Goal: Information Seeking & Learning: Learn about a topic

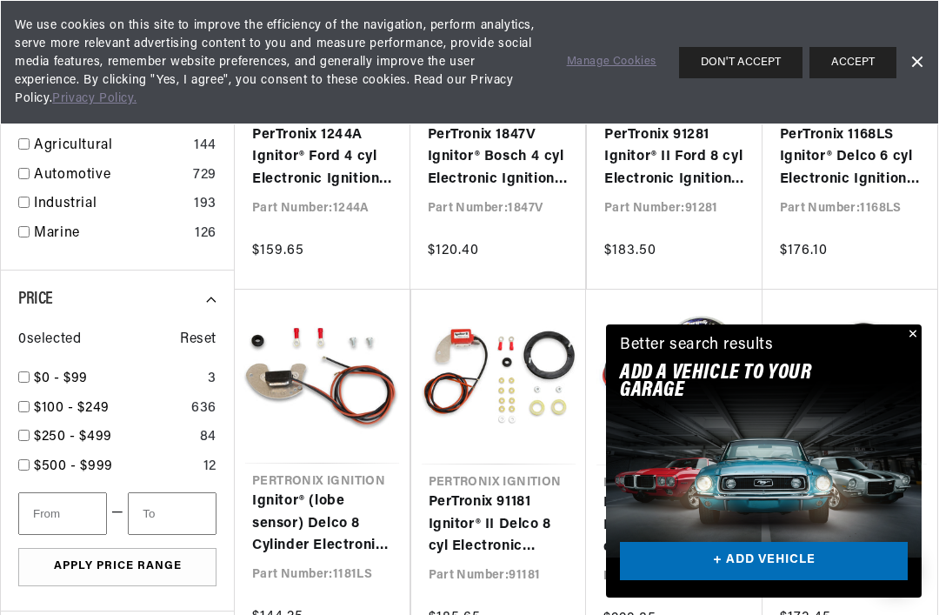
scroll to position [0, 240]
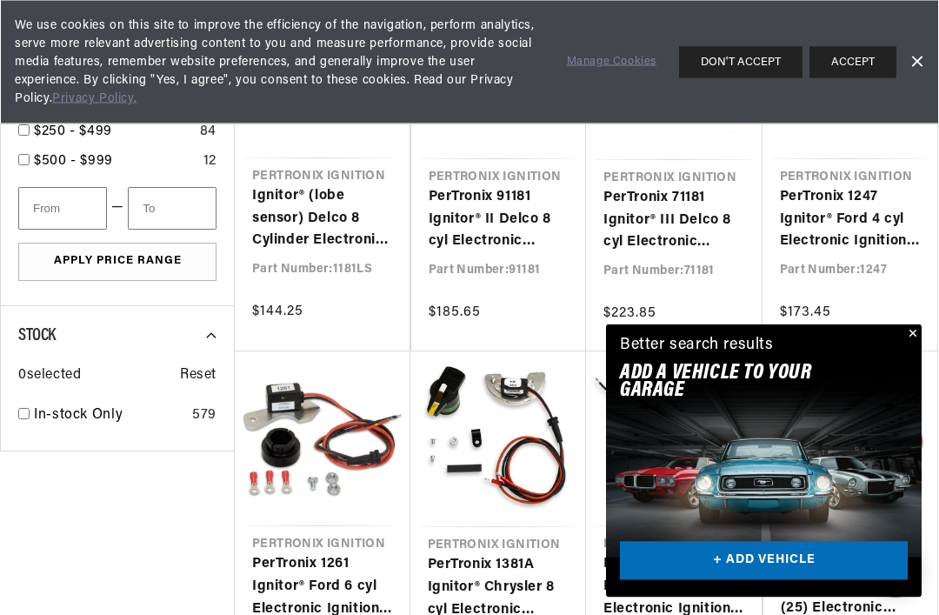
scroll to position [1217, 0]
click at [921, 552] on link "PerTronix LU-142A Ignitor® Lucas 4 cyl (25) Electronic Ignition Conversion Kit" at bounding box center [851, 585] width 140 height 67
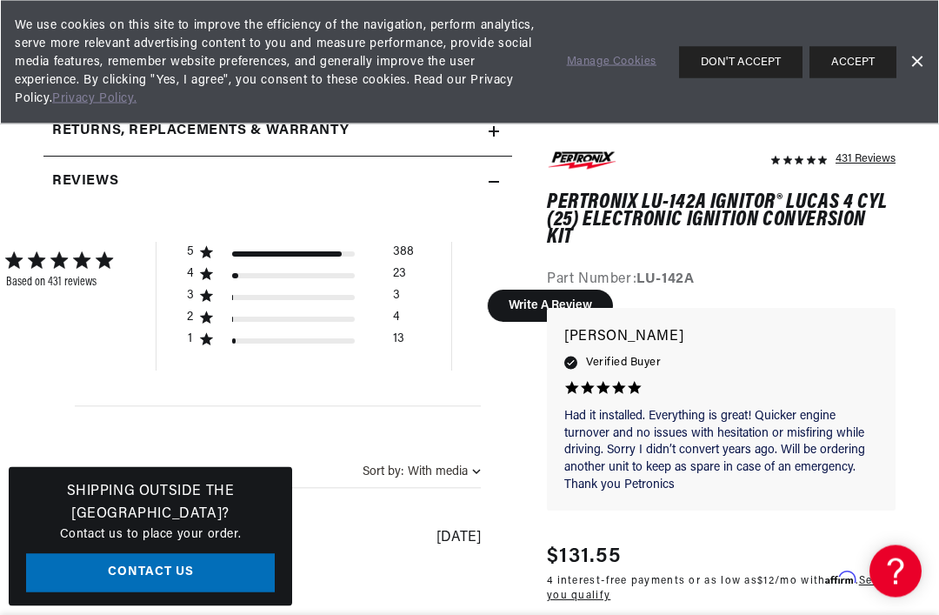
scroll to position [982, 0]
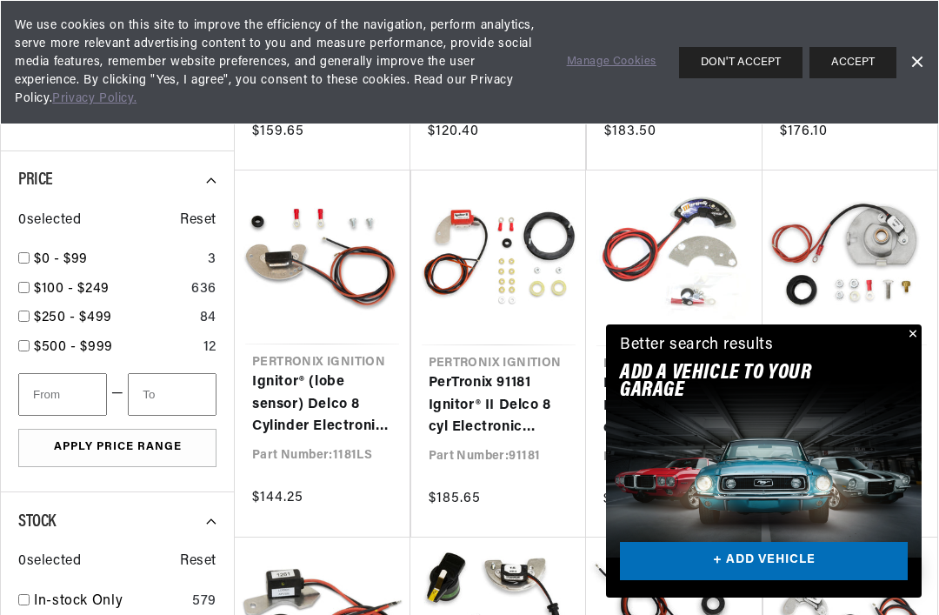
scroll to position [0, 783]
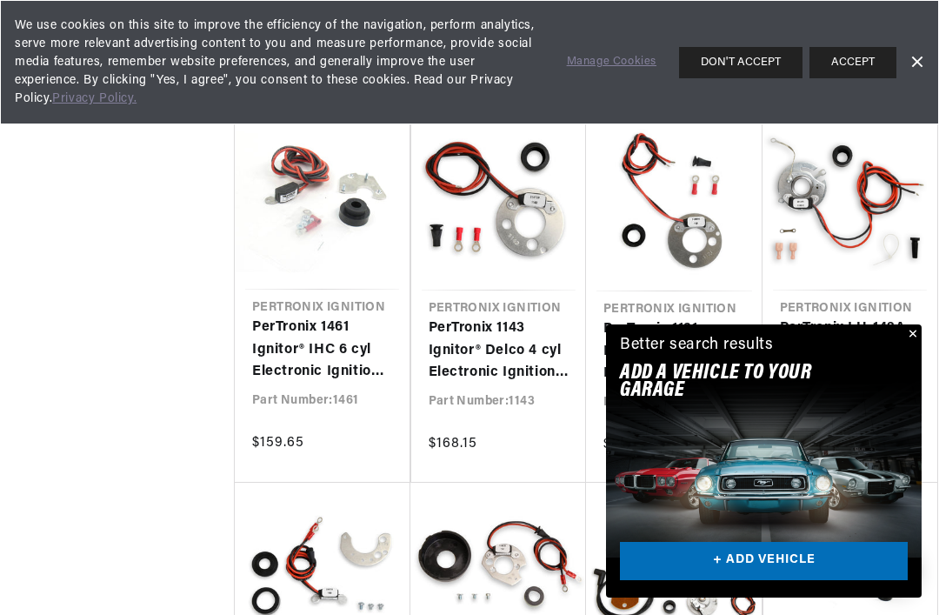
scroll to position [0, 1566]
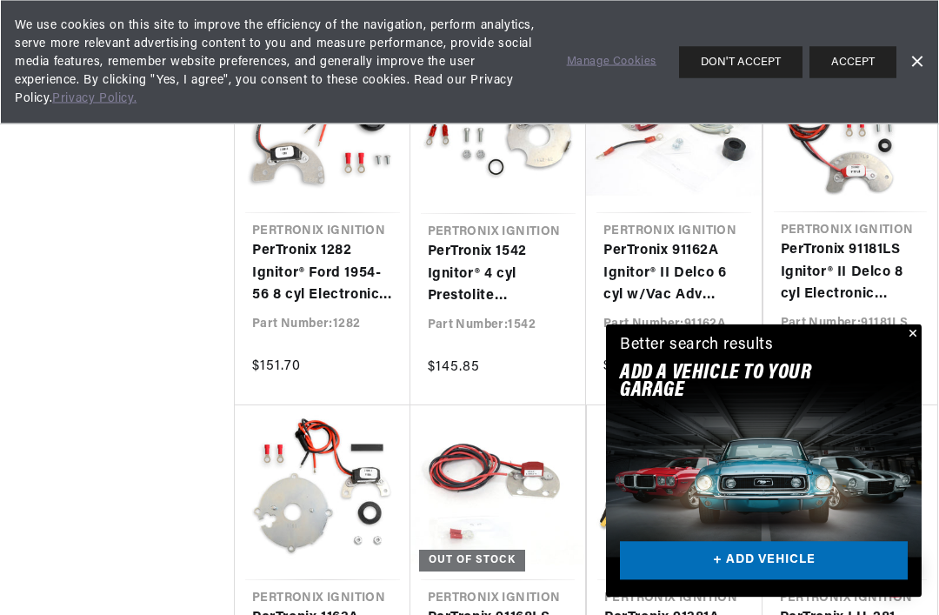
scroll to position [3735, 0]
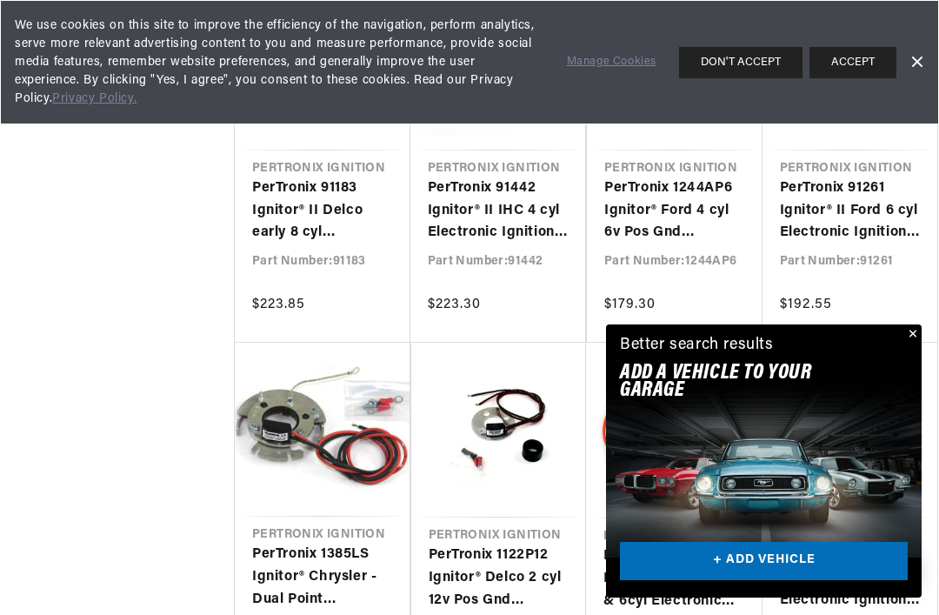
scroll to position [5277, 0]
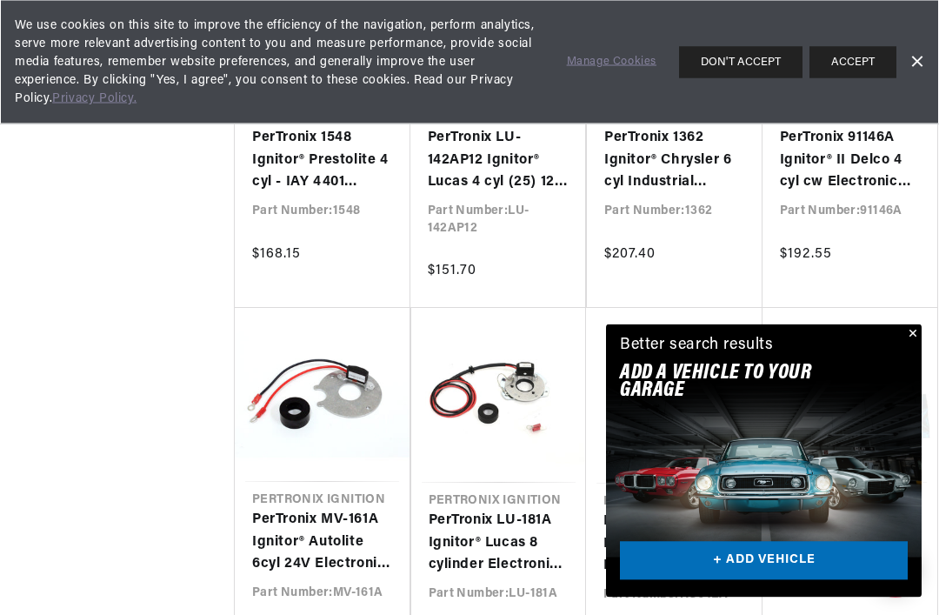
scroll to position [7812, 0]
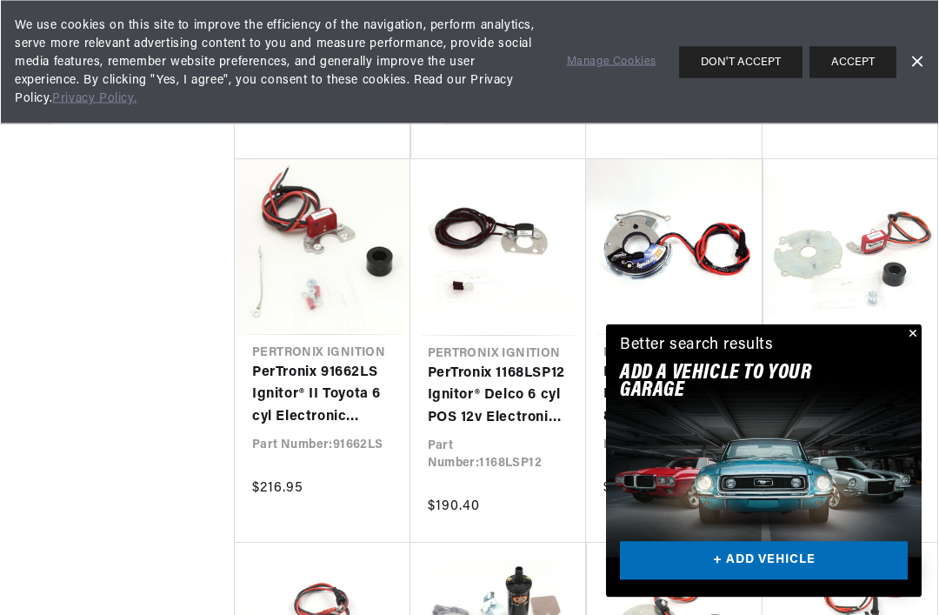
scroll to position [9510, 0]
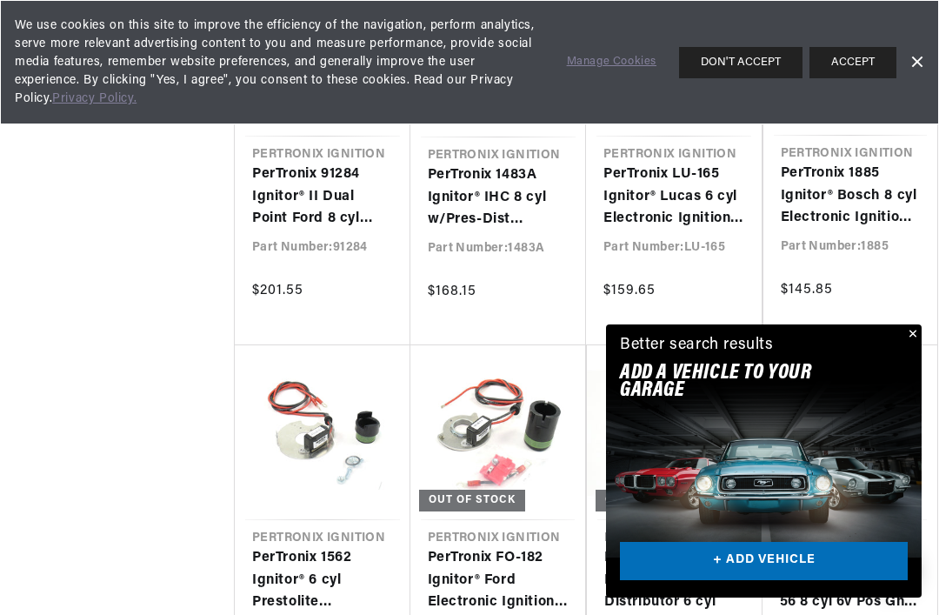
scroll to position [10896, 0]
